Goal: Find specific page/section: Locate a particular part of the current website

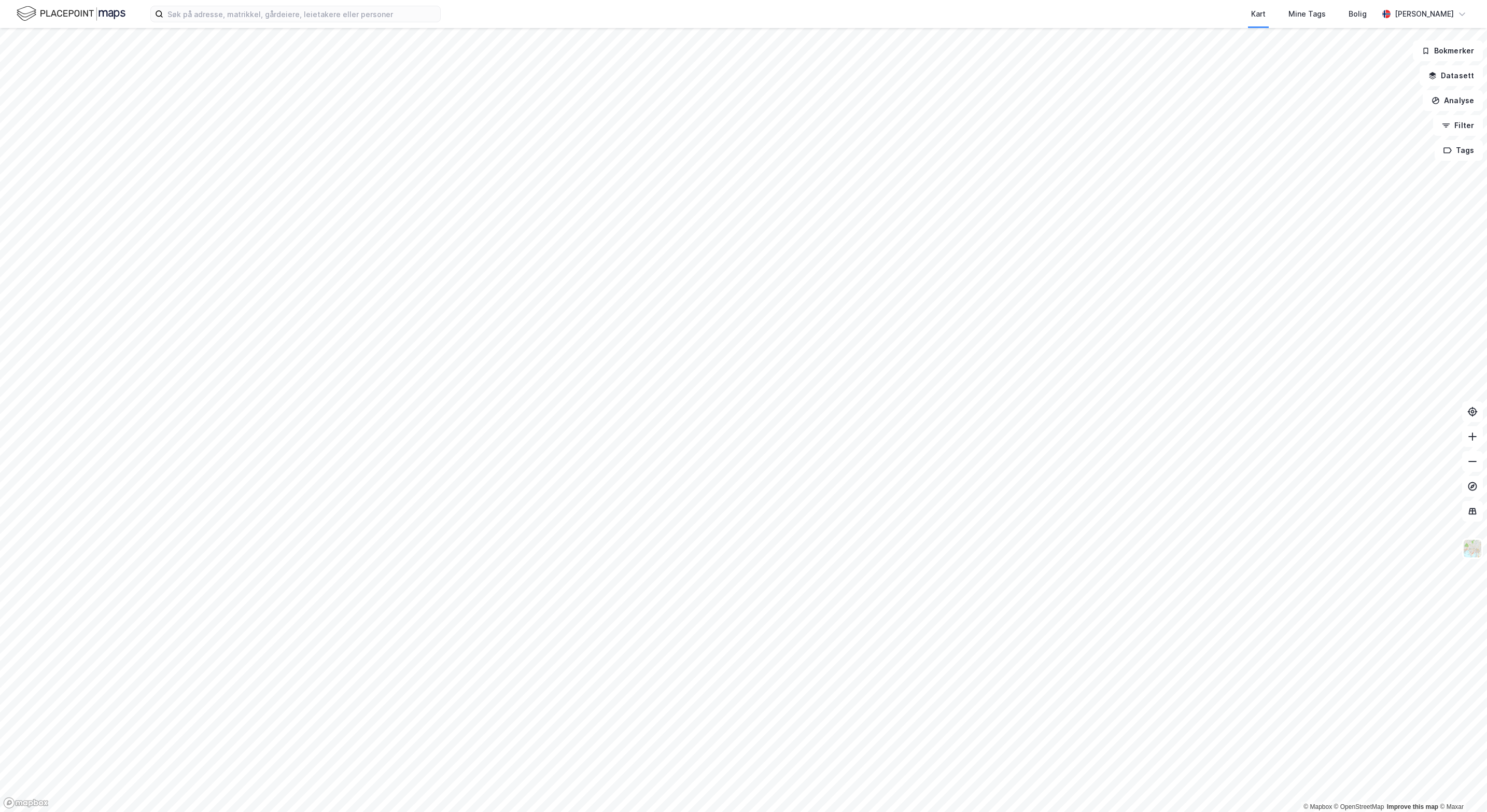
click at [355, 24] on div "Kart Mine Tags [PERSON_NAME]" at bounding box center [744, 14] width 1487 height 28
click at [356, 14] on input at bounding box center [302, 14] width 277 height 15
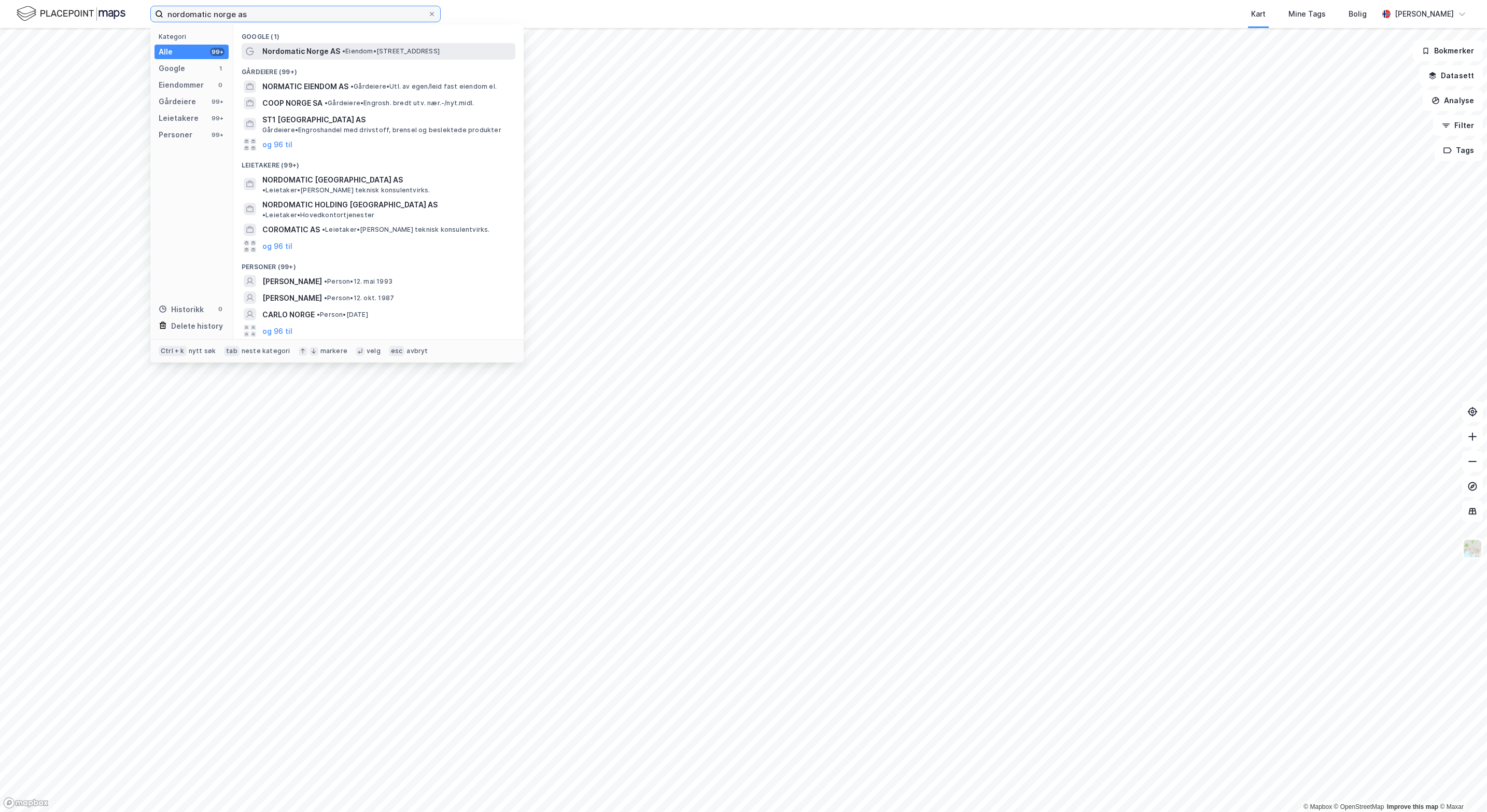
type input "nordomatic norge as"
click at [331, 52] on span "Nordomatic Norge AS" at bounding box center [302, 52] width 78 height 13
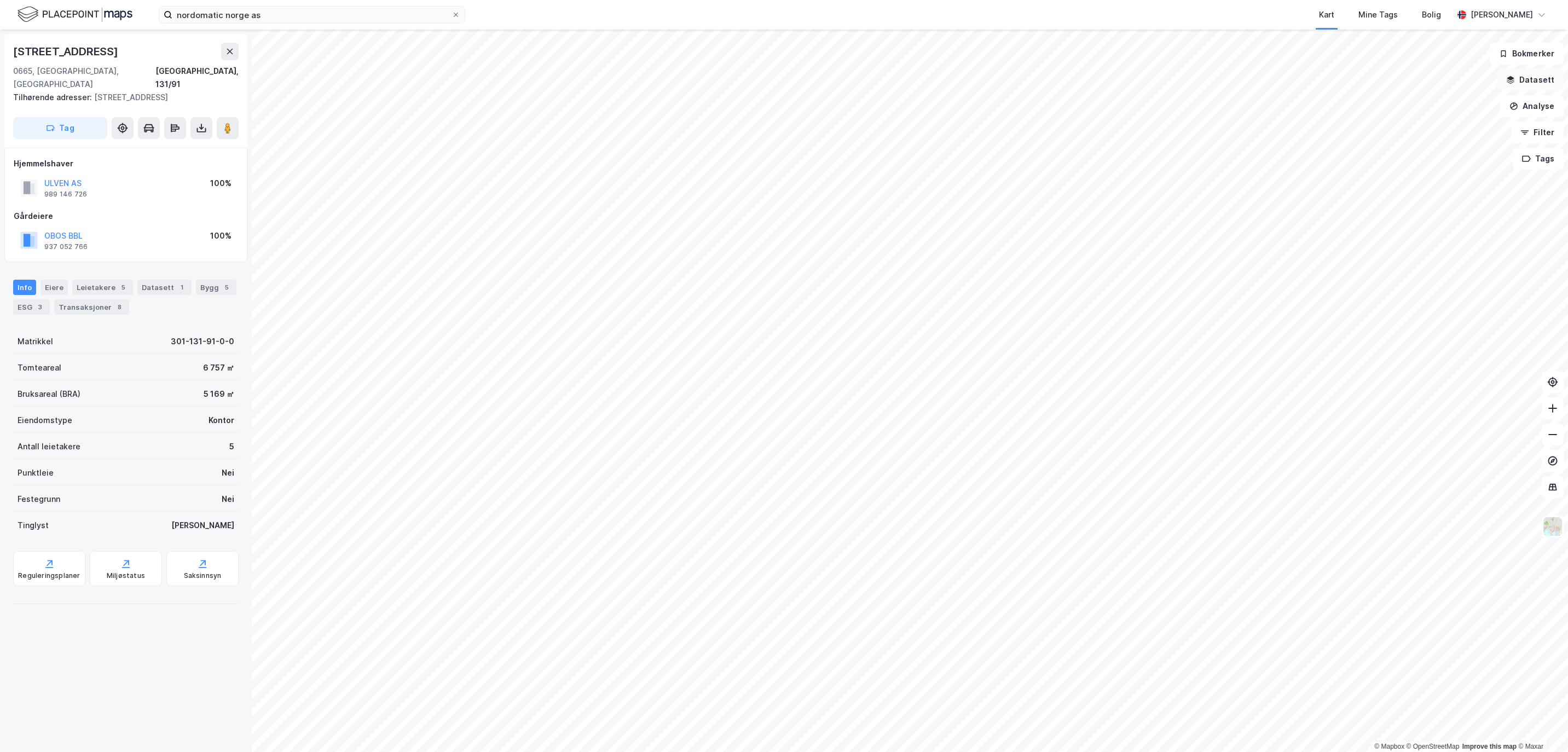
click at [1527, 84] on button "Datasett" at bounding box center [1530, 79] width 67 height 22
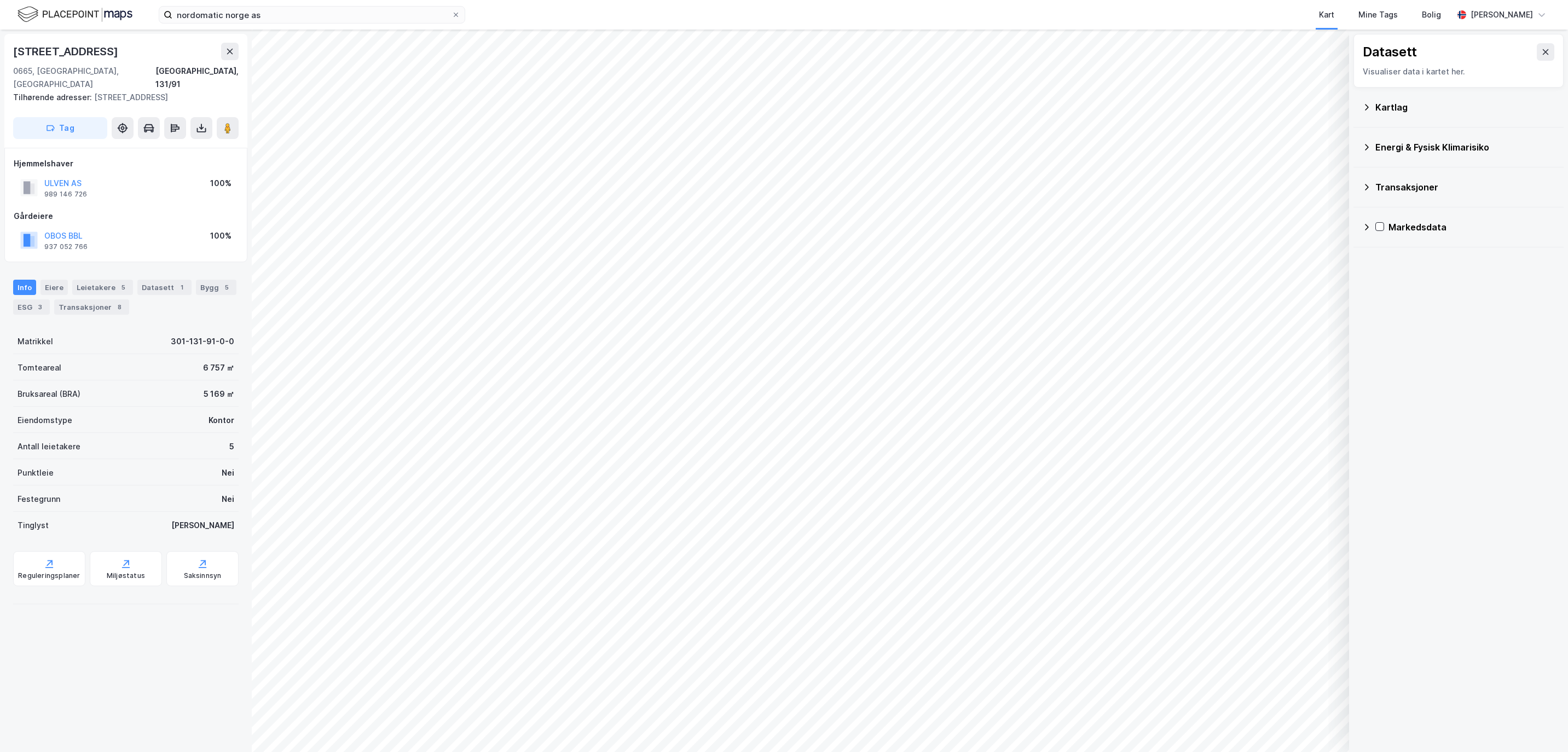
click at [1362, 230] on icon at bounding box center [1365, 226] width 9 height 9
click at [1372, 224] on div "Markedsdata" at bounding box center [1458, 226] width 193 height 26
click at [1381, 230] on icon at bounding box center [1380, 226] width 8 height 8
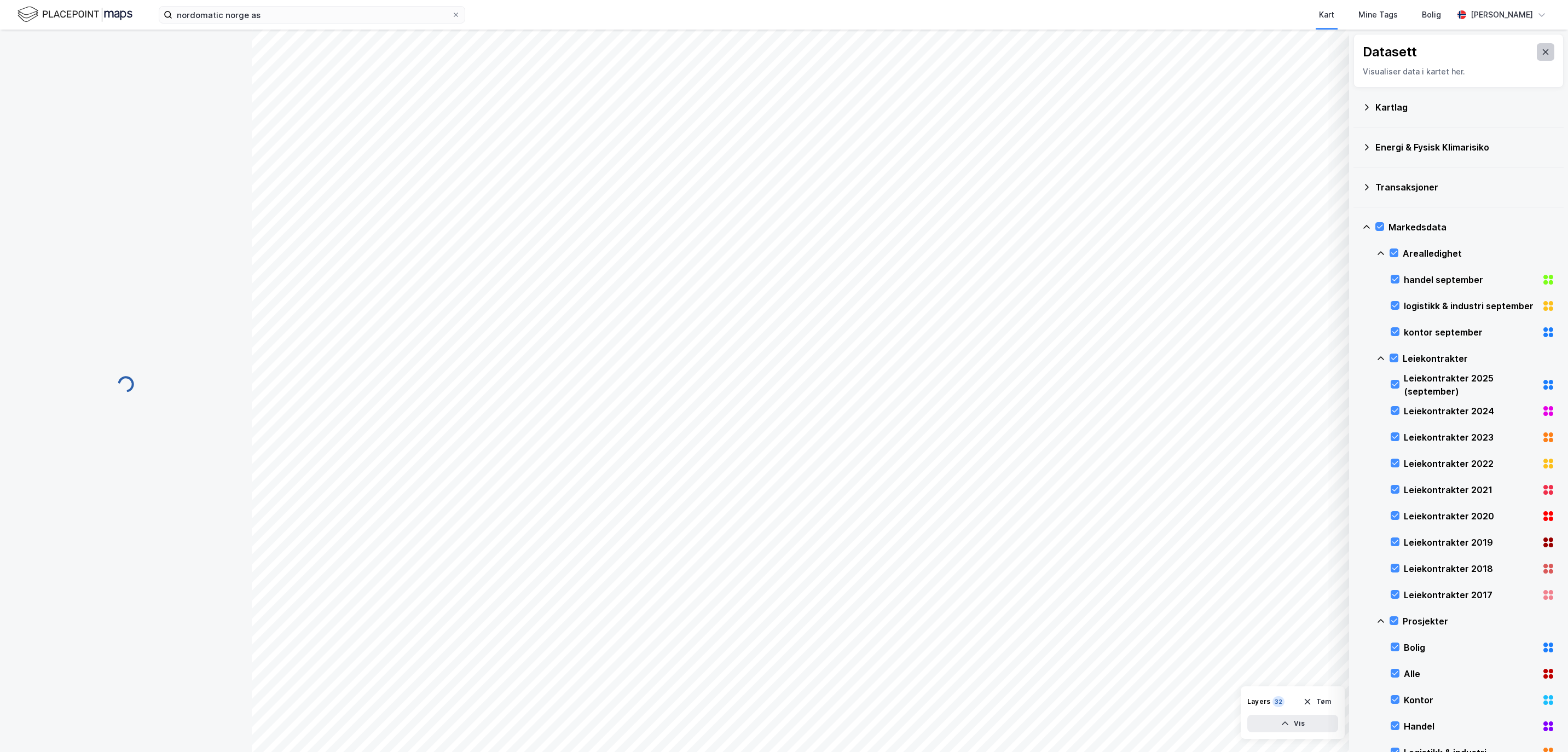
click at [1536, 54] on button at bounding box center [1545, 52] width 17 height 17
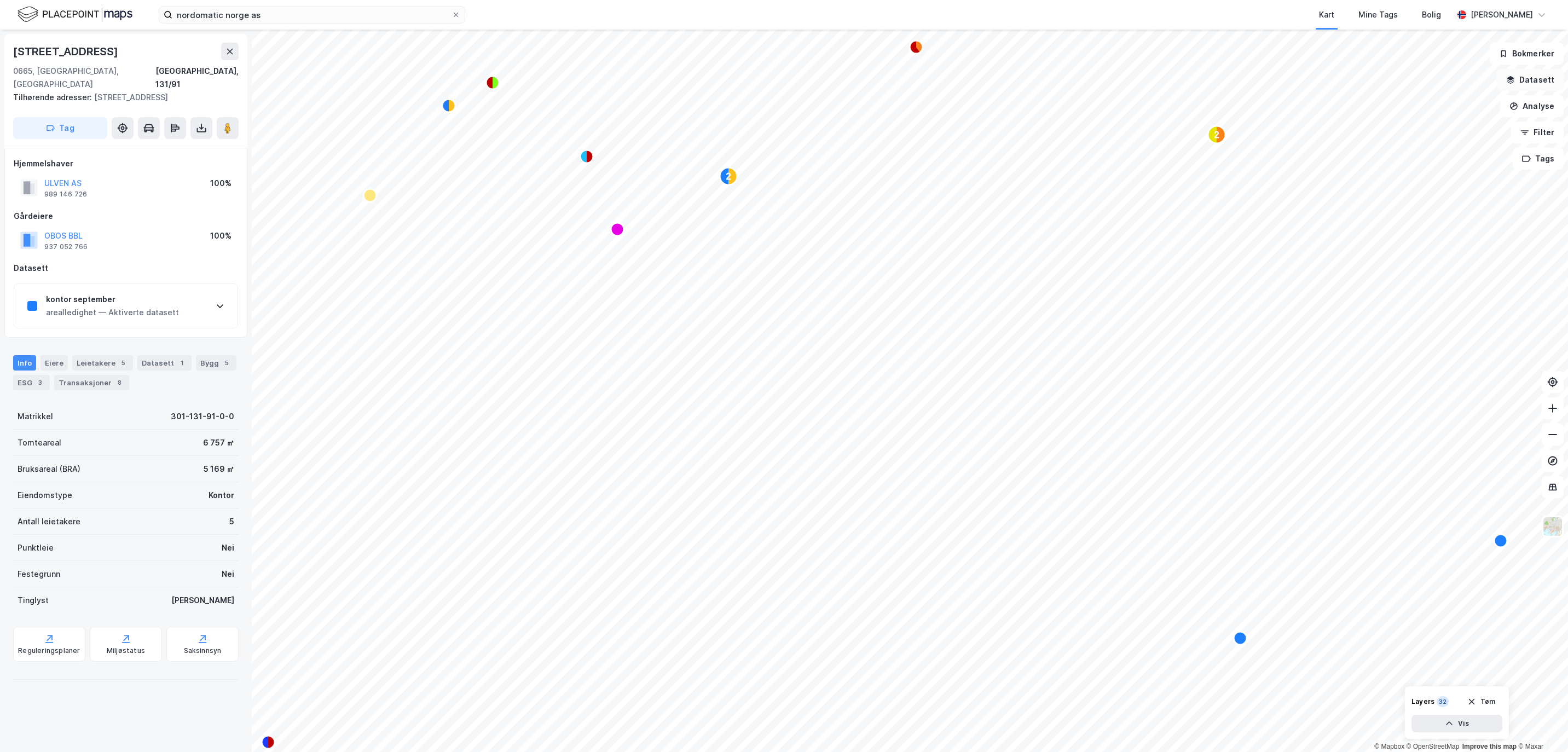
click at [1525, 80] on button "Datasett" at bounding box center [1530, 79] width 67 height 22
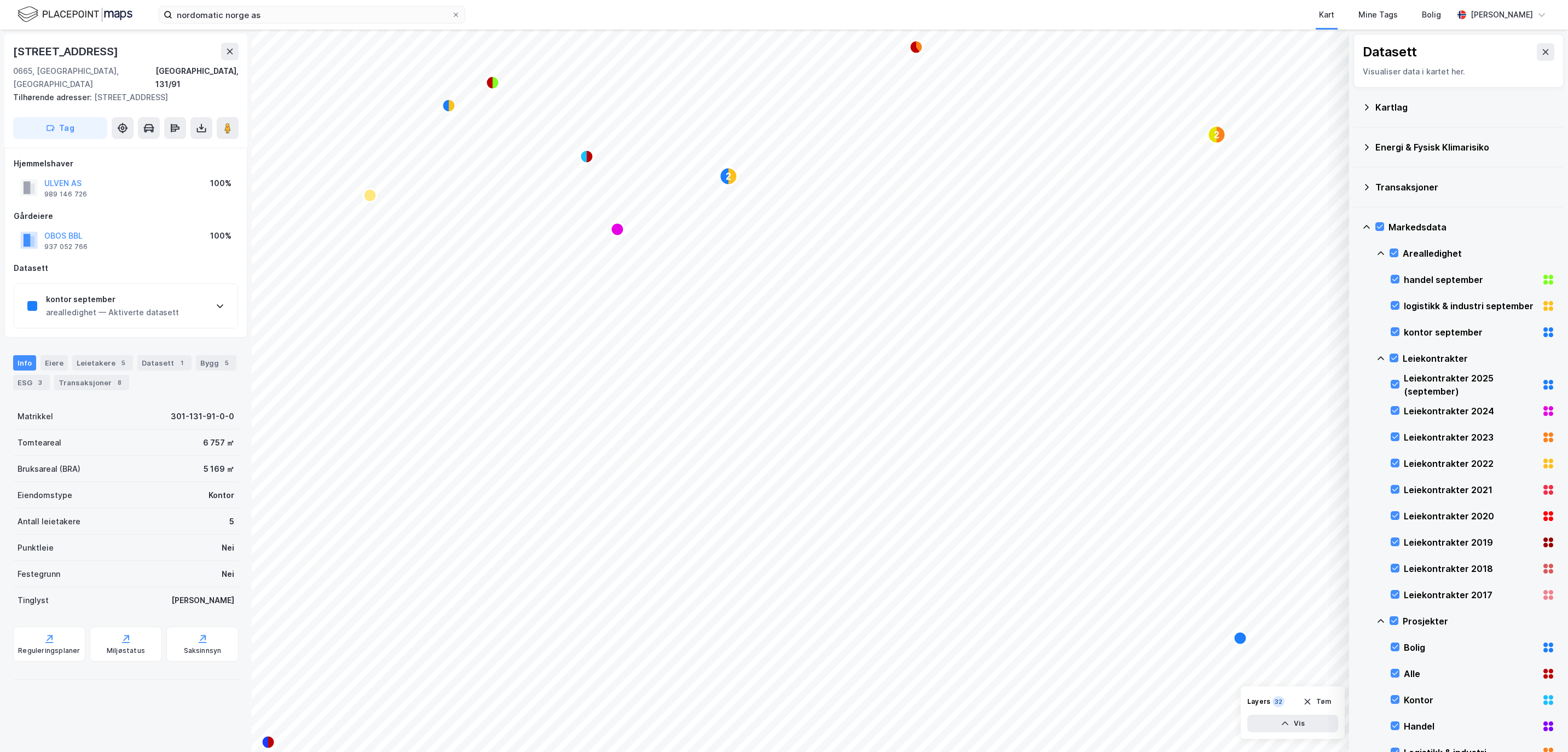
click at [1369, 114] on div "Kartlag" at bounding box center [1458, 106] width 193 height 26
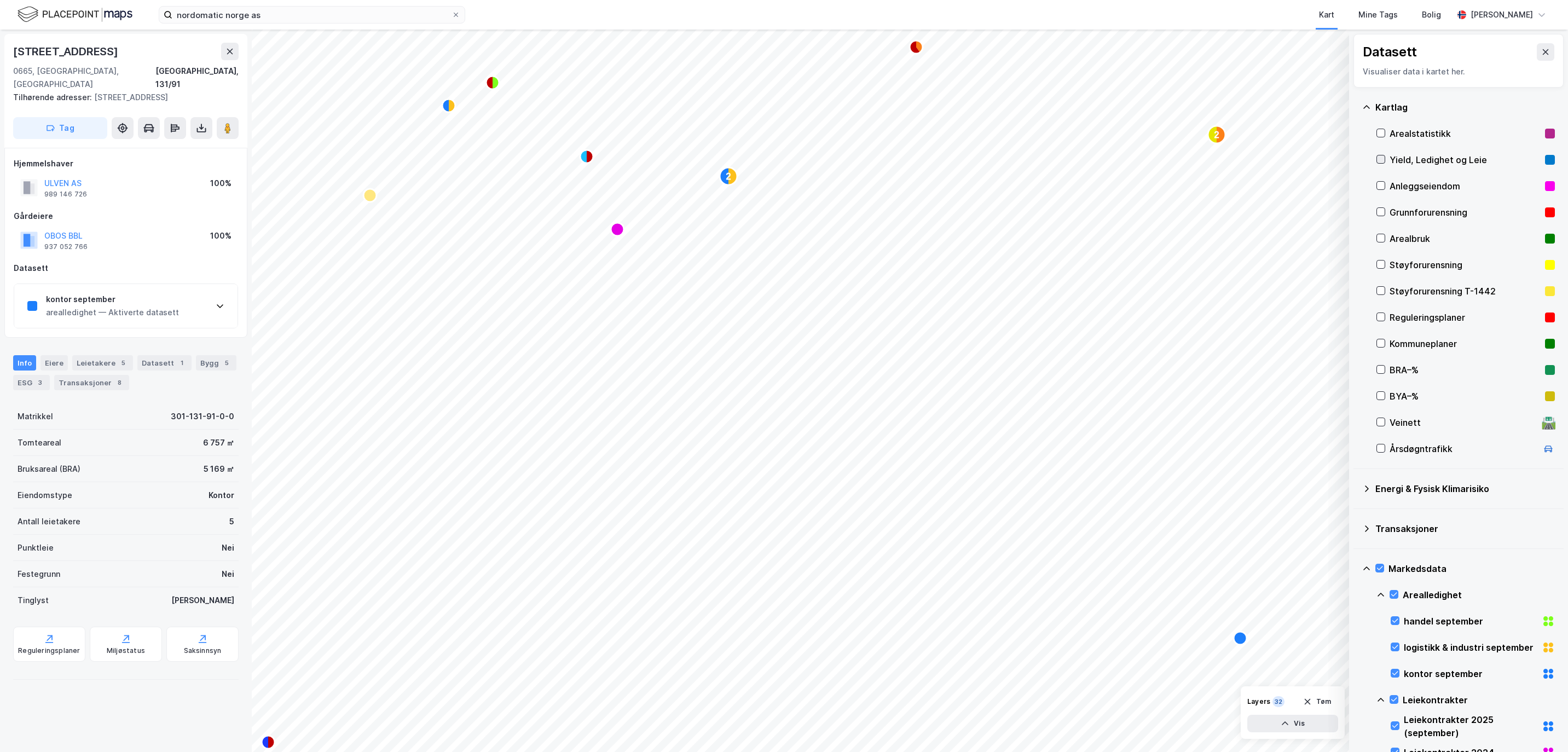
click at [1376, 157] on div at bounding box center [1380, 159] width 9 height 9
click at [1540, 44] on button at bounding box center [1545, 52] width 17 height 17
